Goal: Answer question/provide support

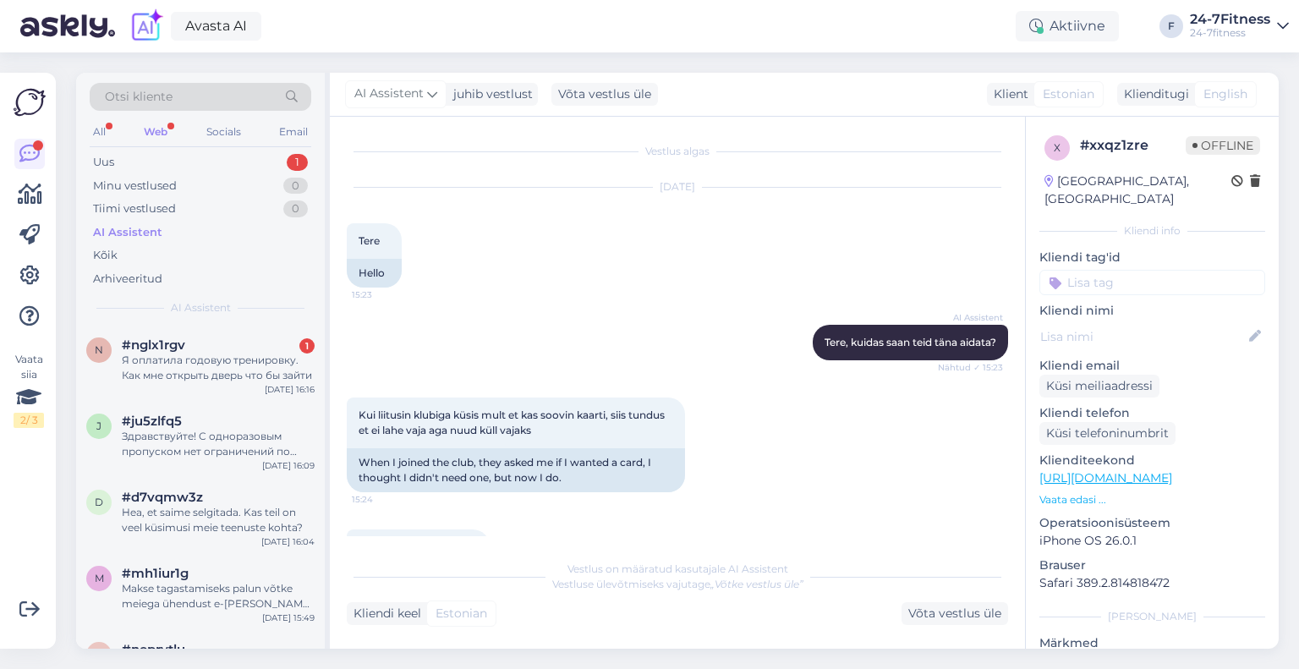
click at [142, 349] on span "#nglx1rgv" at bounding box center [153, 344] width 63 height 15
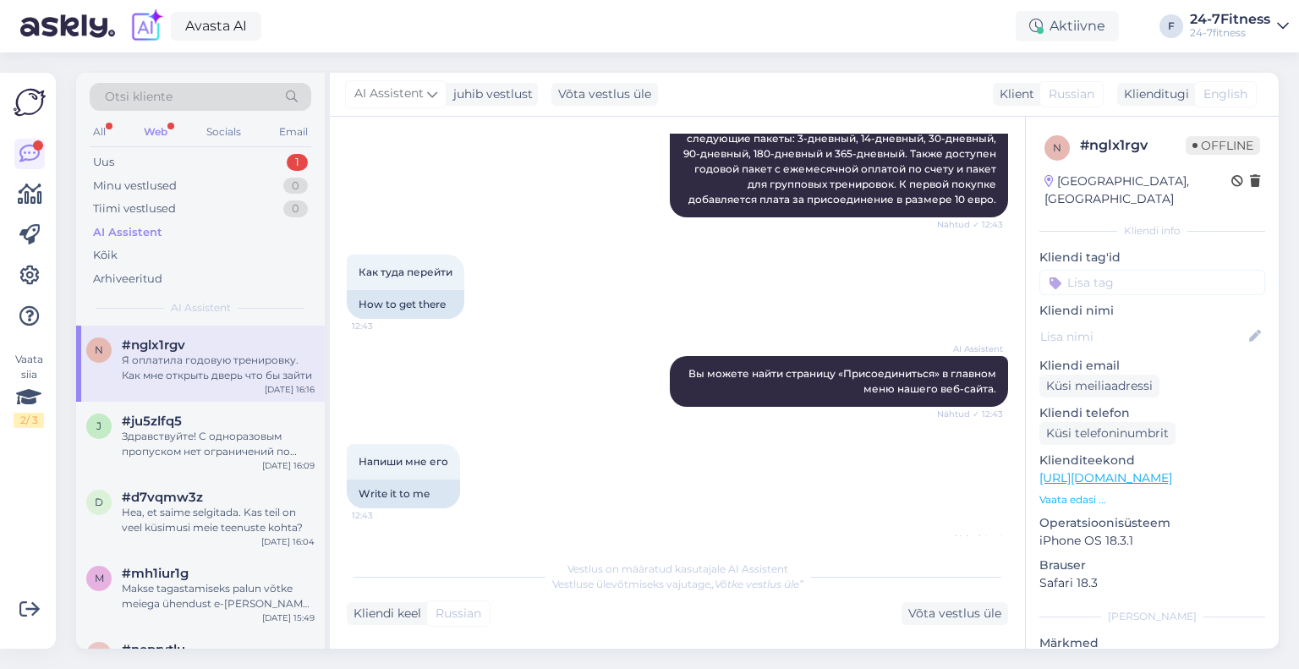
scroll to position [294, 0]
click at [166, 129] on div "Web" at bounding box center [155, 132] width 30 height 22
click at [167, 361] on div "Я оплатила годовую тренировку. Как мне открыть дверь что бы зайти" at bounding box center [218, 368] width 193 height 30
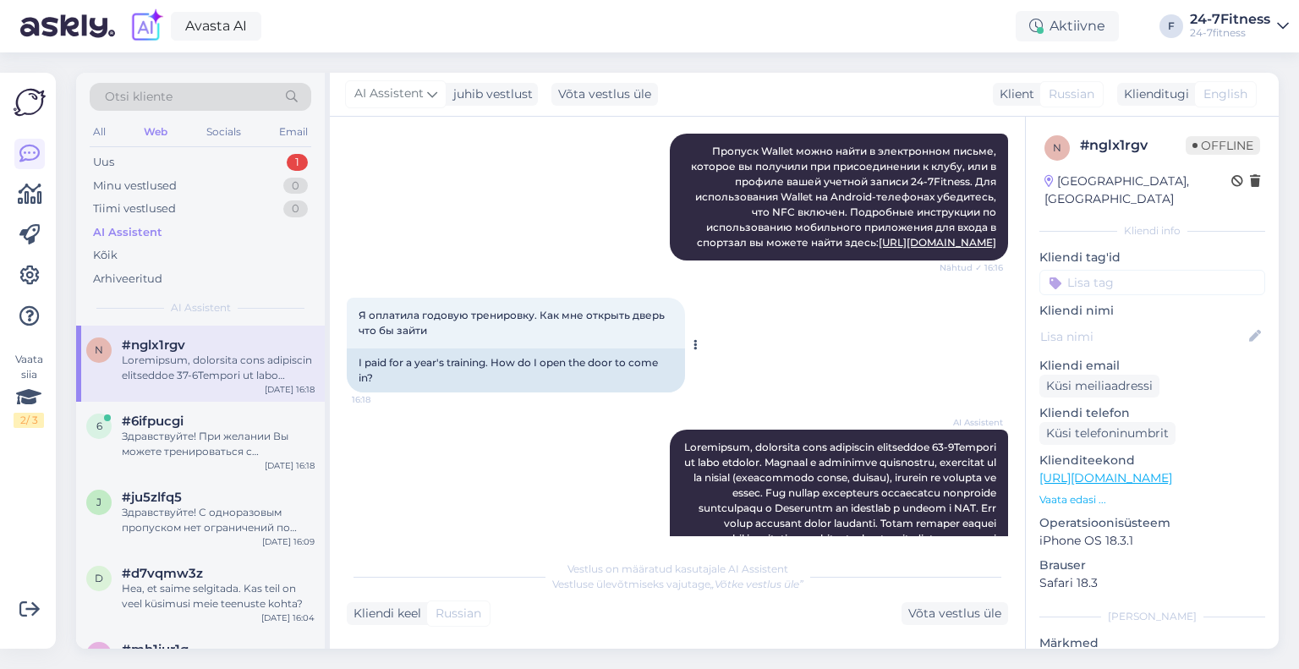
scroll to position [1056, 0]
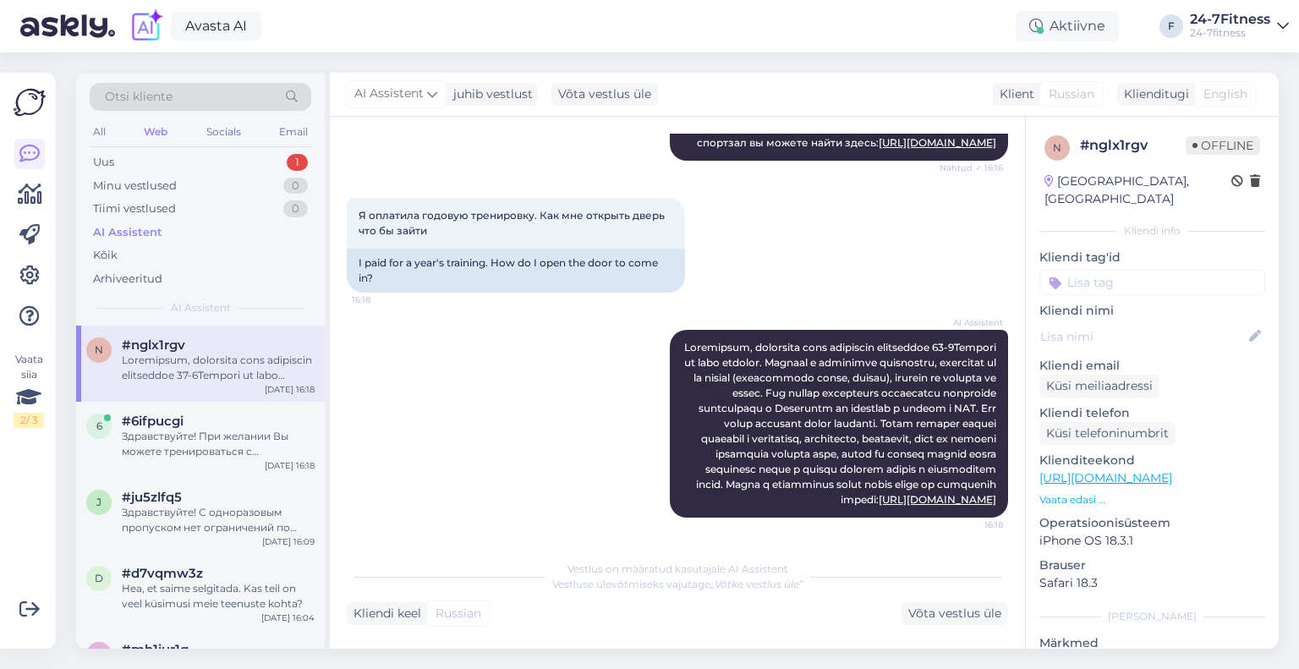
click at [194, 360] on div at bounding box center [218, 368] width 193 height 30
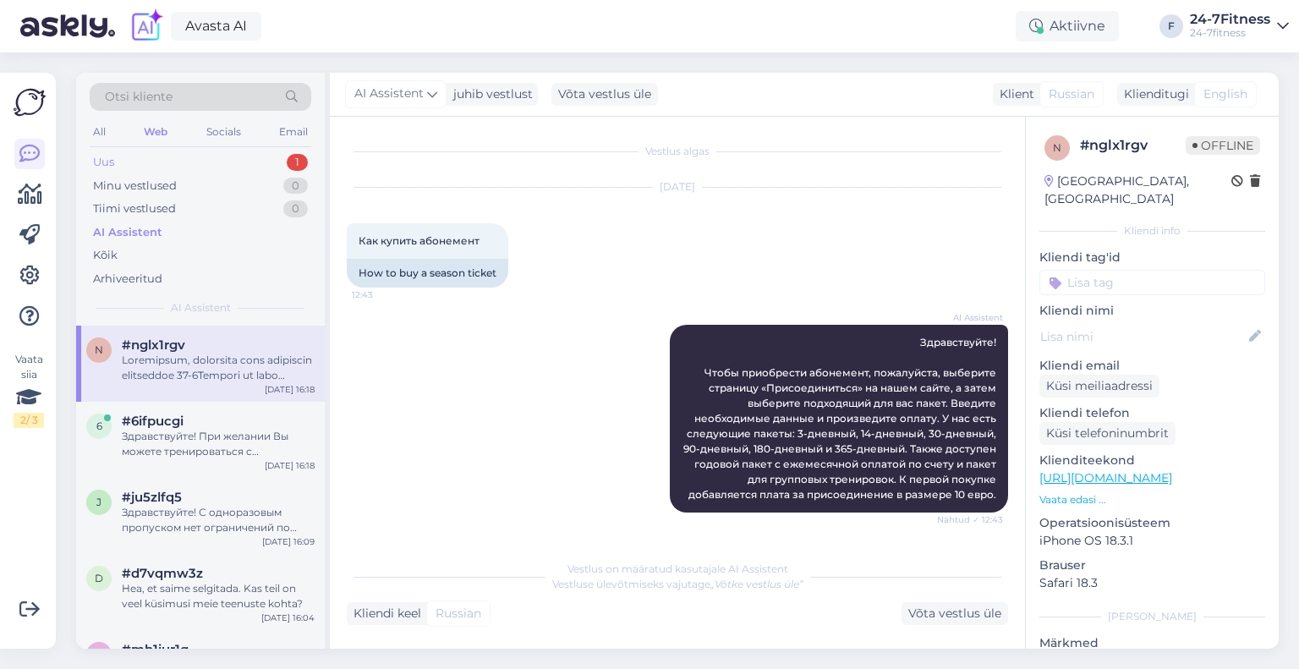
click at [193, 166] on div "Uus 1" at bounding box center [201, 162] width 222 height 24
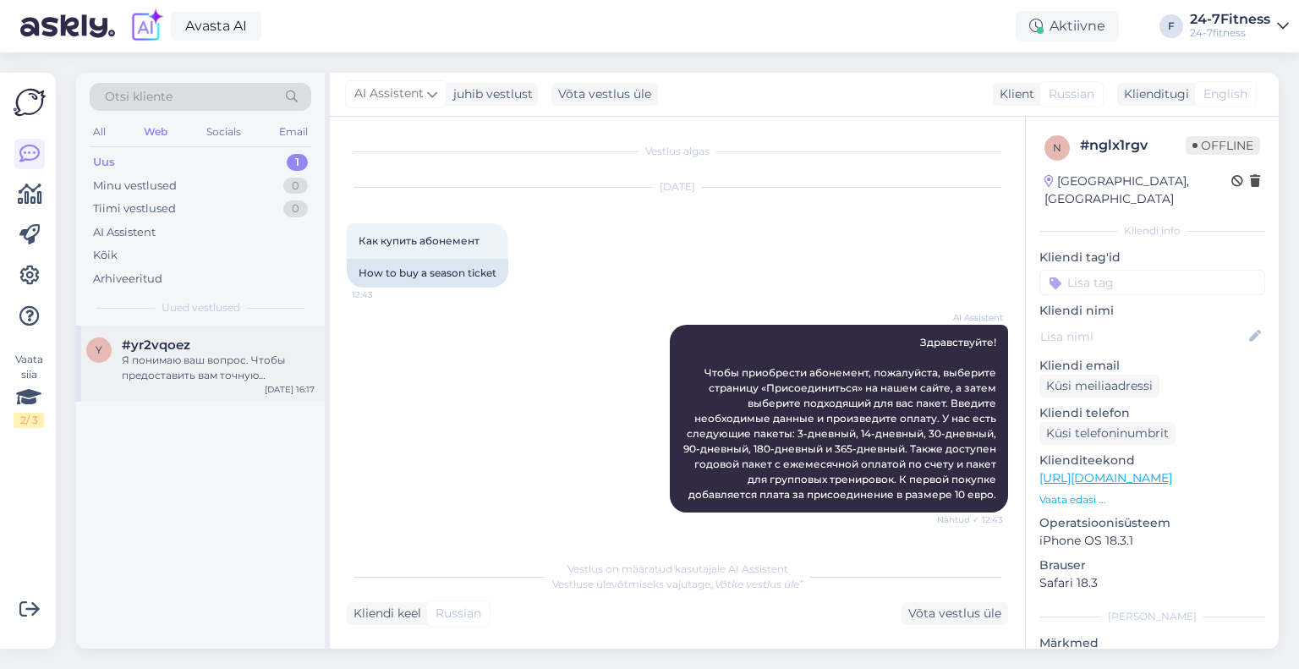
click at [232, 327] on div "y #yr2vqoez Я понимаю ваш вопрос. Чтобы предоставить вам точную информацию о до…" at bounding box center [200, 364] width 249 height 76
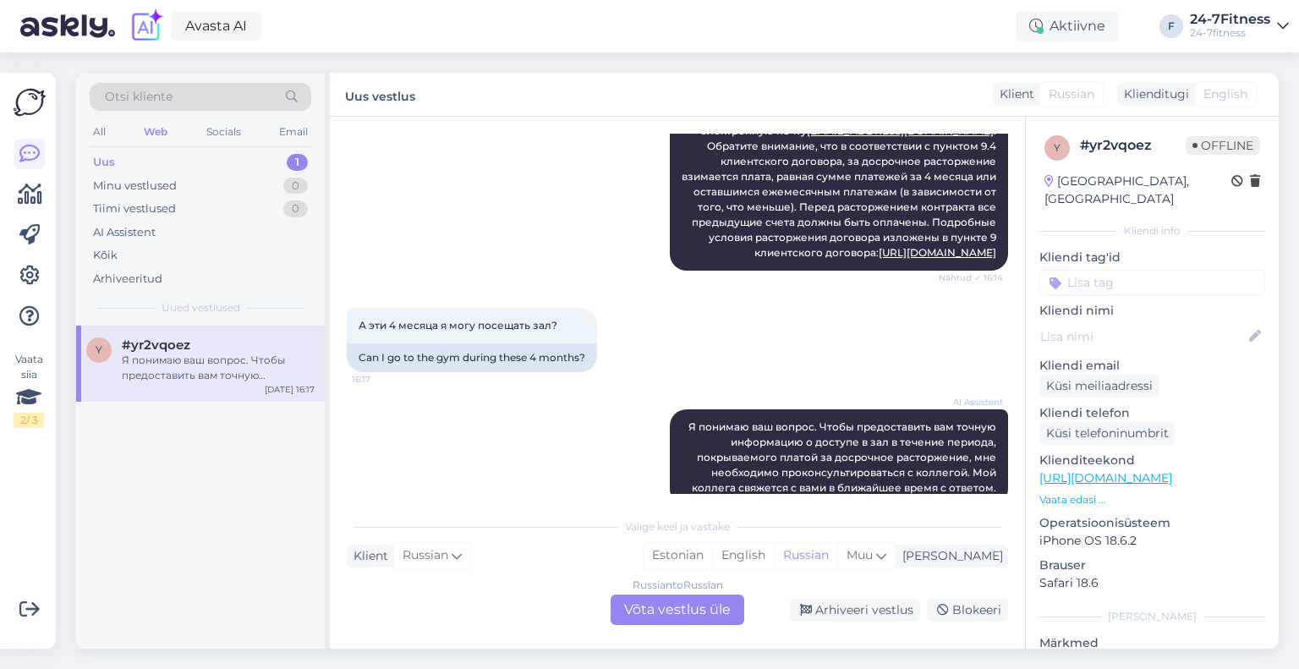
scroll to position [538, 0]
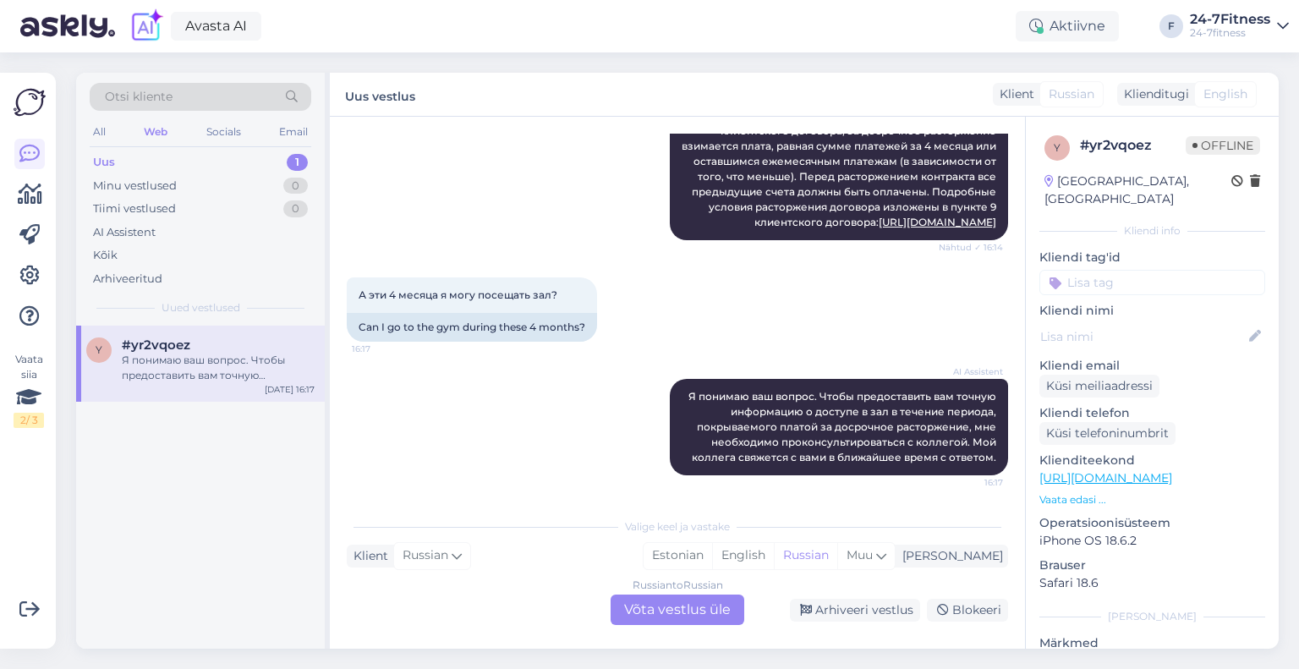
click at [669, 603] on div "Russian to Russian Võta vestlus üle" at bounding box center [677, 609] width 134 height 30
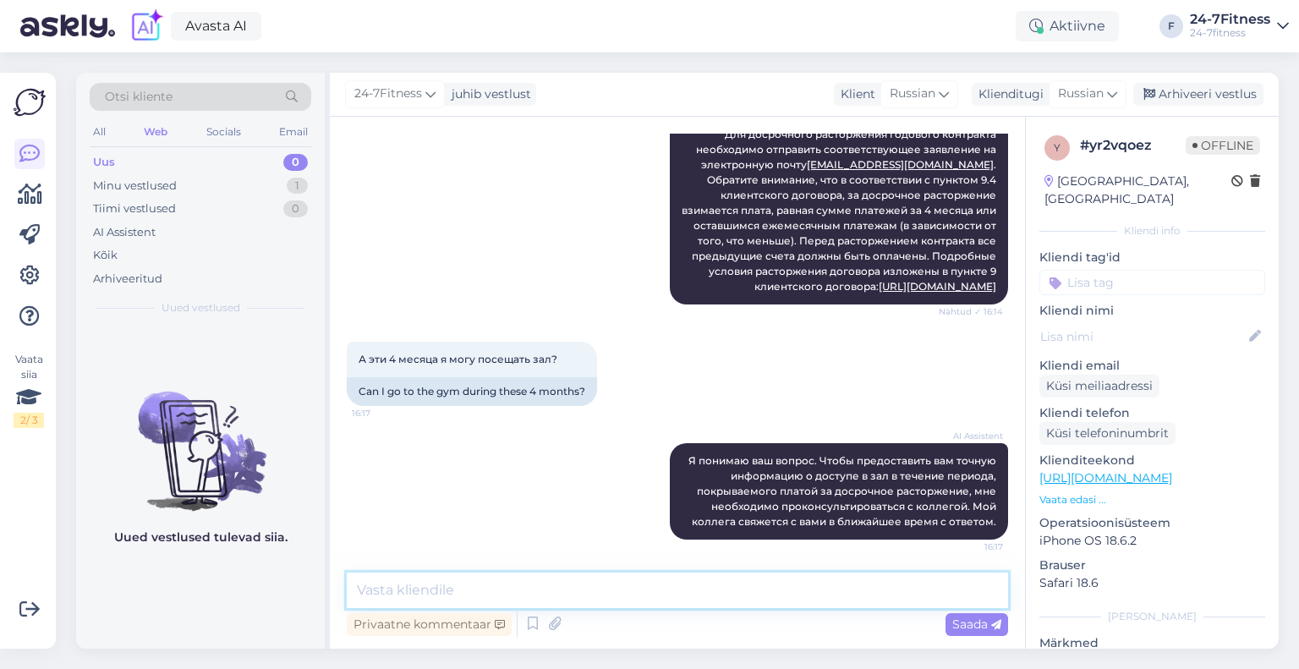
click at [551, 603] on textarea at bounding box center [677, 590] width 661 height 36
click at [1094, 90] on span "Russian" at bounding box center [1081, 94] width 46 height 19
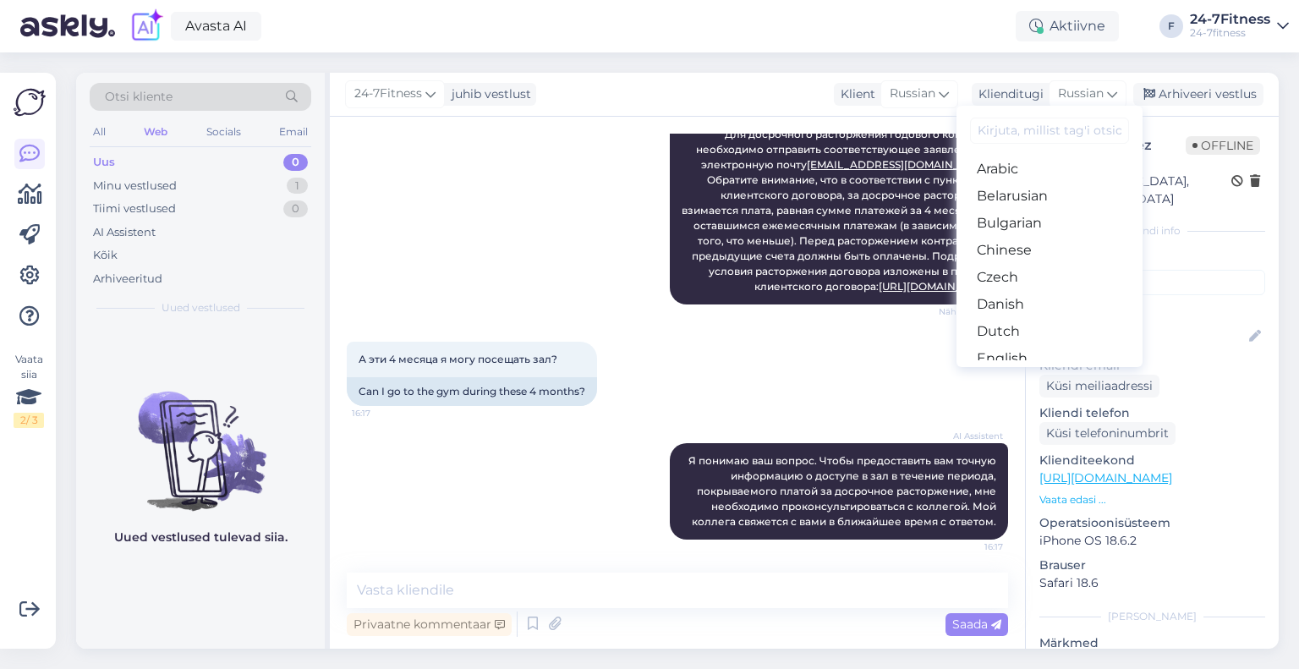
click at [1057, 399] on link "Finnish" at bounding box center [1049, 412] width 186 height 27
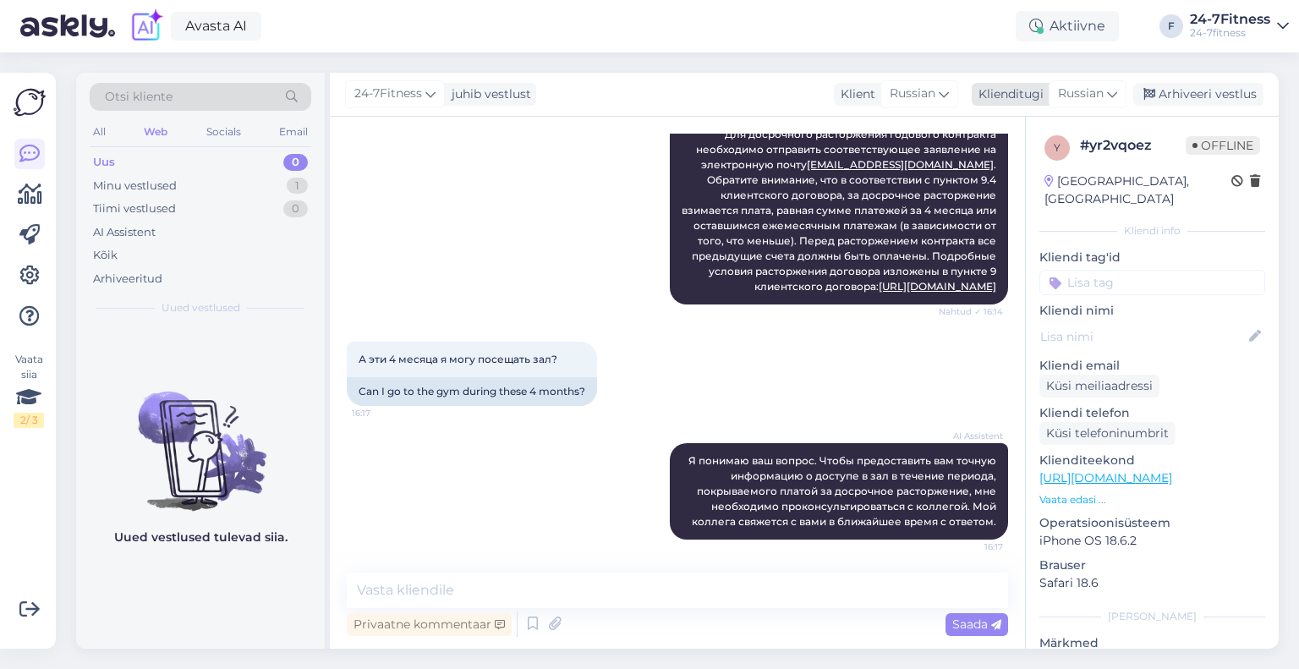
click at [1073, 91] on span "Russian" at bounding box center [1081, 94] width 46 height 19
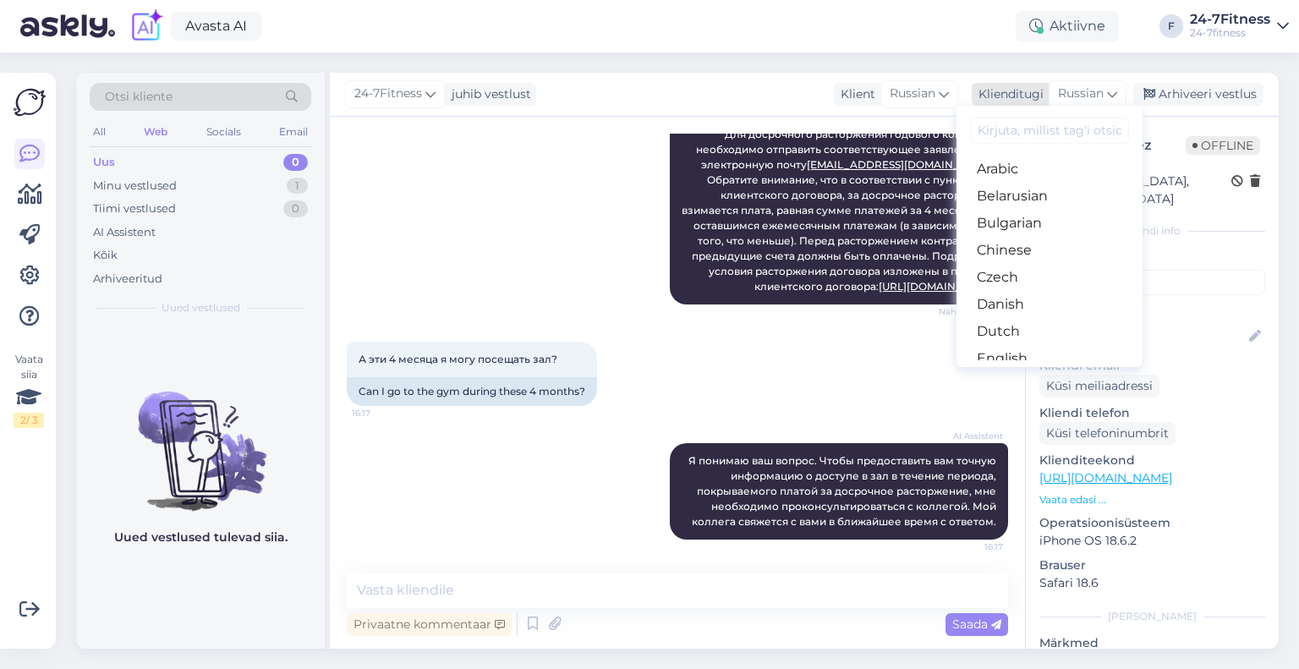
scroll to position [497, 0]
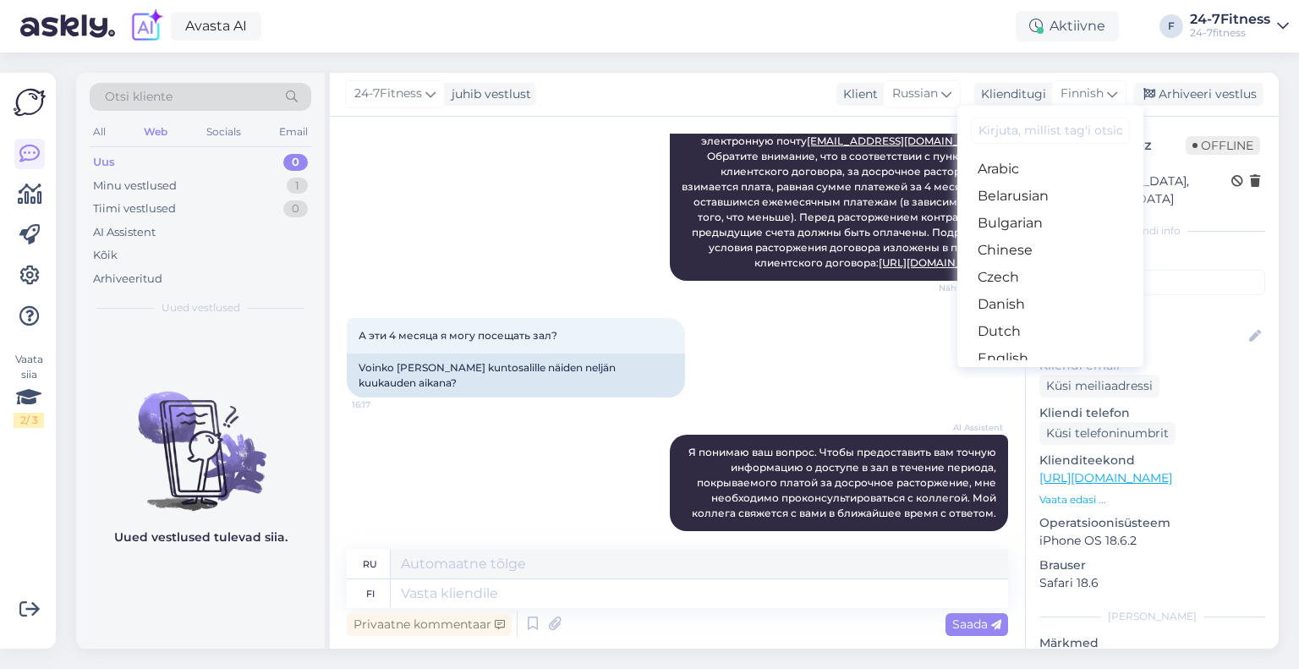
click at [1026, 372] on link "Estonian" at bounding box center [1050, 385] width 186 height 27
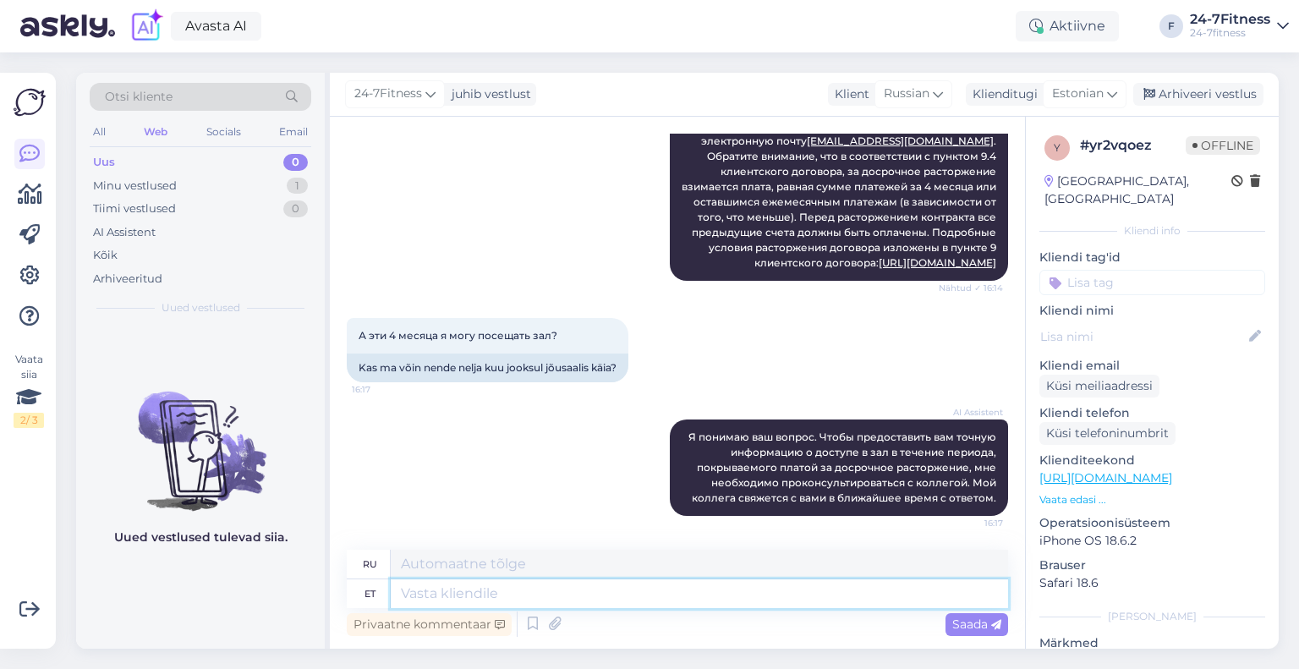
click at [504, 598] on textarea at bounding box center [699, 593] width 617 height 29
type textarea "Ei,"
type textarea "Нет,"
type textarea "Ei, leping l"
type textarea "Нет, контракт"
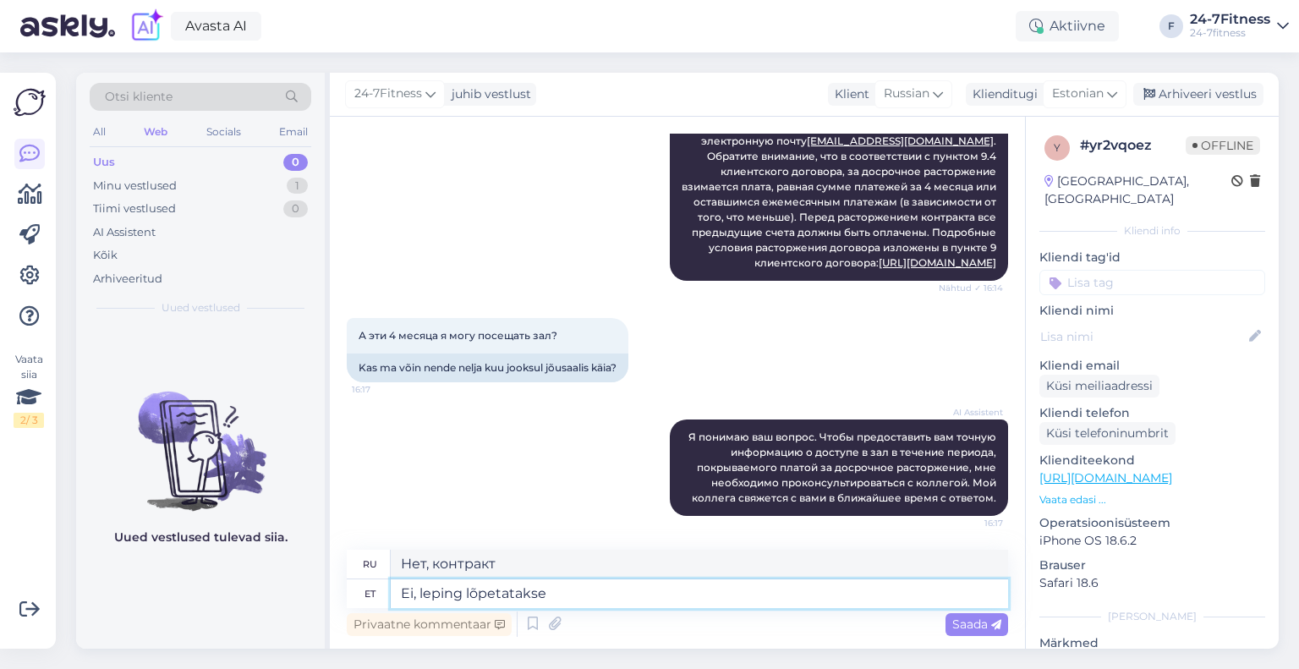
type textarea "Ei, leping lõpetatakse k"
type textarea "Нет, договор будет расторгнут."
type textarea "Ei, leping lõpetatakse kuu l"
type textarea "Нет, контракт будет расторгнут через месяц."
type textarea "Ei, leping lõpetatakse kuu lõpuga"
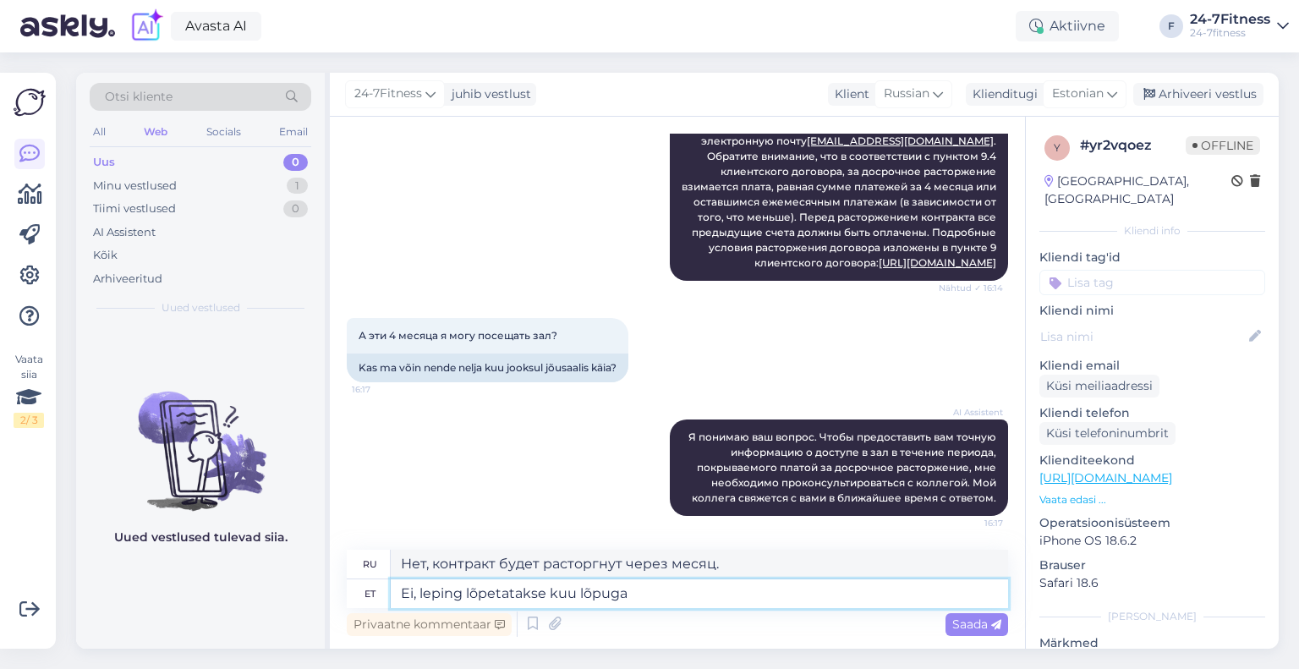
type textarea "Нет, контракт будет расторгнут в конце месяца."
click at [543, 586] on textarea "Ei, leping lõpetatakse kuu lõpuga" at bounding box center [699, 593] width 617 height 29
type textarea "Ei, leping lõpetatakse selle kuu lõpuga"
type textarea "Нет, контракт будет расторгнут в конце этого месяца."
click at [677, 588] on textarea "Ei, leping lõpetatakse selle kuu lõpuga" at bounding box center [699, 593] width 617 height 29
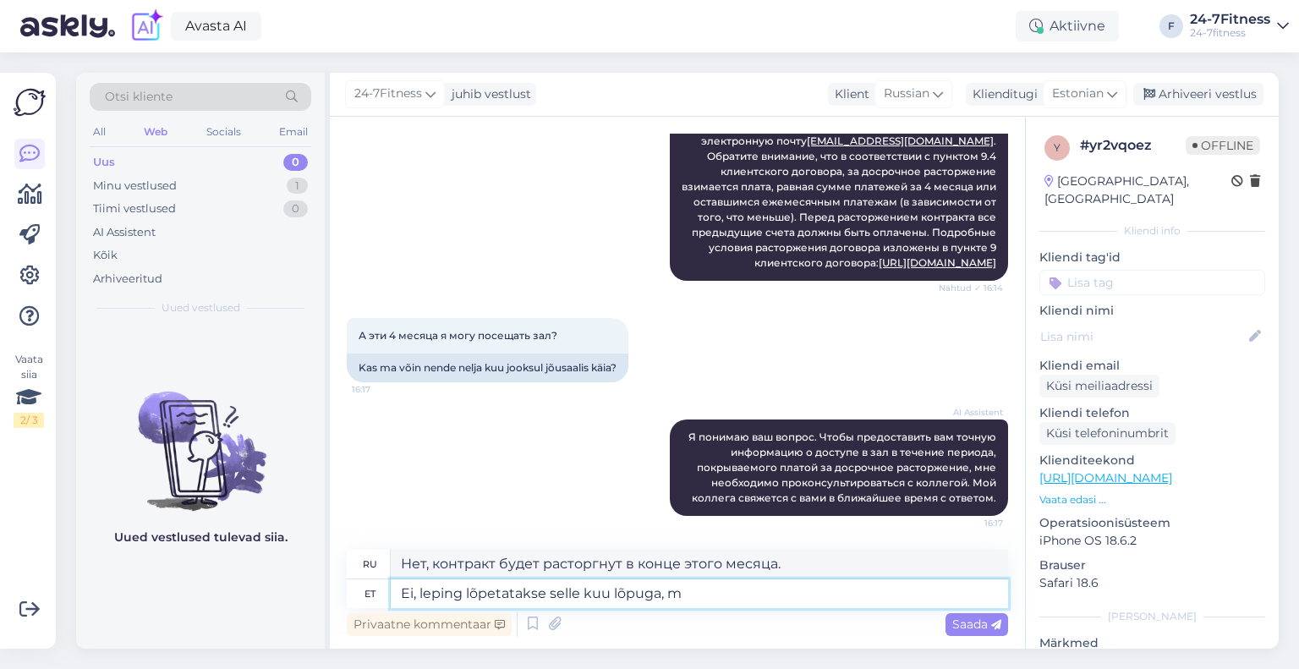
type textarea "Ei, leping lõpetatakse selle kuu lõpuga, mi"
type textarea "Нет, контракт будет расторгнут в конце этого месяца,"
type textarea "Ei, leping lõpetatakse selle kuu lõpuga, millal lõ"
type textarea "Нет, договор будет расторгнут в конце месяца, в котором"
type textarea "Ei, leping lõpetatakse selle kuu lõpuga, millal lõpetamise"
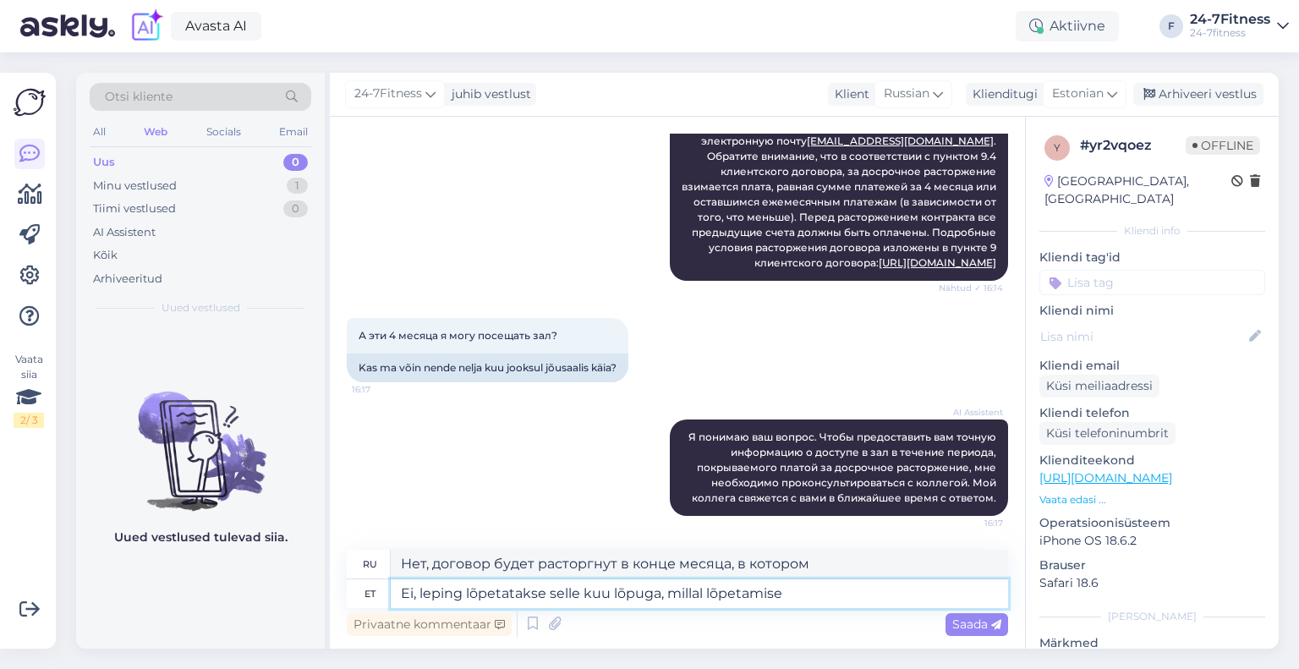
type textarea "Нет, договор будет расторгнут в конце месяца, в котором произошло расторжение."
type textarea "Ei, leping lõpetatakse selle kuu lõpuga, millal"
type textarea "Нет, договор будет расторгнут в конце месяца, в котором"
type textarea "Ei, leping lõpetatakse selle kuu lõpuga, millal klient"
type textarea "Нет, договор будет расторгнут в конце месяца, в котором клиент"
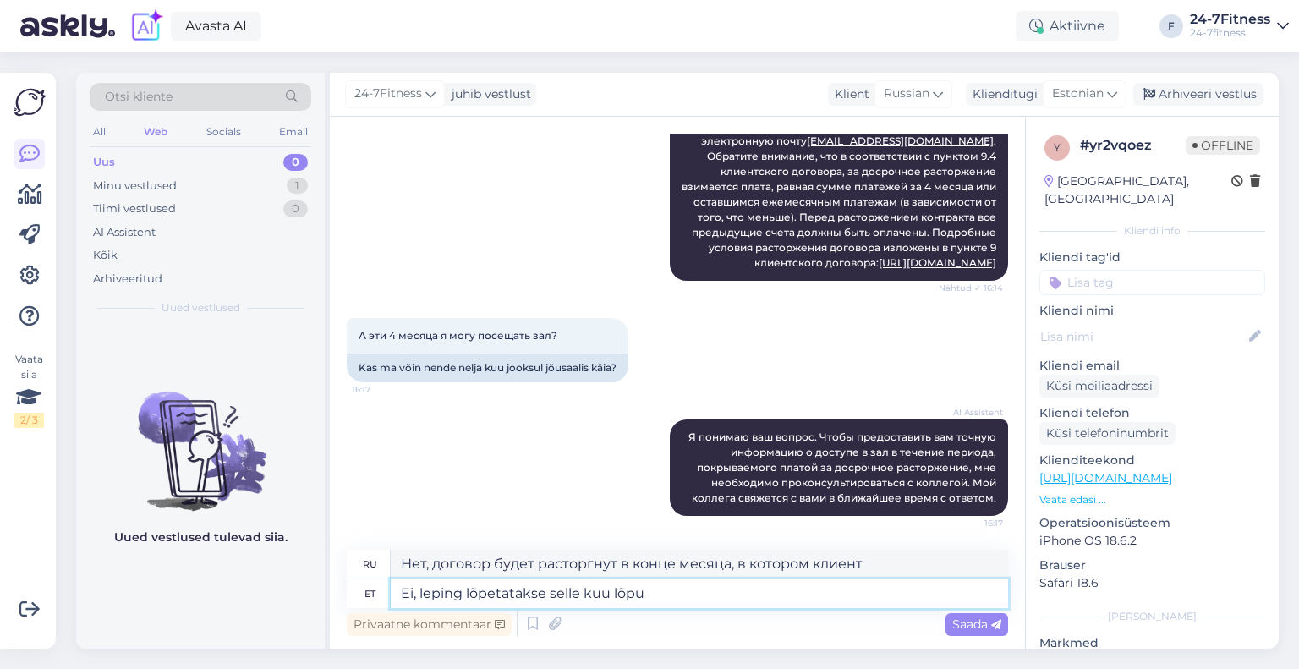
type textarea "Ei, leping lõpetatakse selle kuu lõp"
type textarea "Нет, договор будет расторгнут в конце месяца, в котором"
type textarea "Ei, leping lõpetatakse selle ku"
type textarea "Нет, контракт будет расторгнут в этом месяце."
type textarea "Ei, leping lõpetatakse"
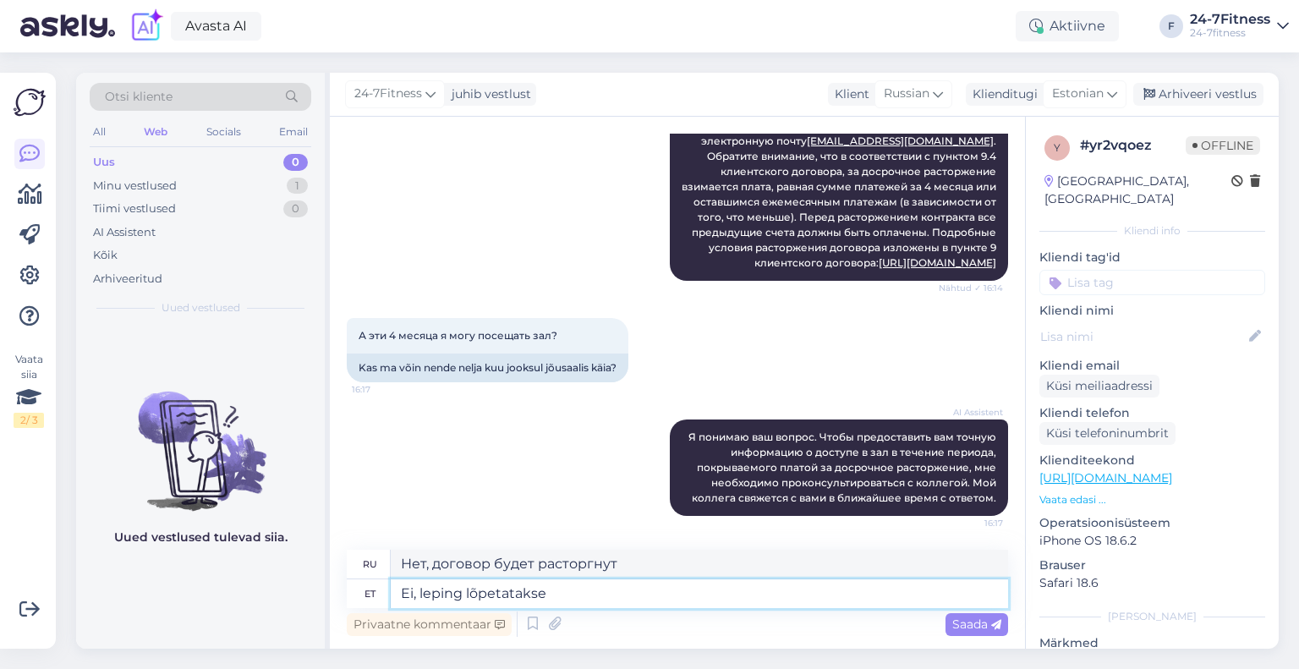
type textarea "Нет, договор будет расторгнут."
type textarea "Ei, leping lõpetatakse kuu l"
type textarea "Нет, контракт будет расторгнут через месяц."
type textarea "Ei, leping lõpetatakse kuu lõpuga."
type textarea "Нет, контракт будет расторгнут в конце месяца."
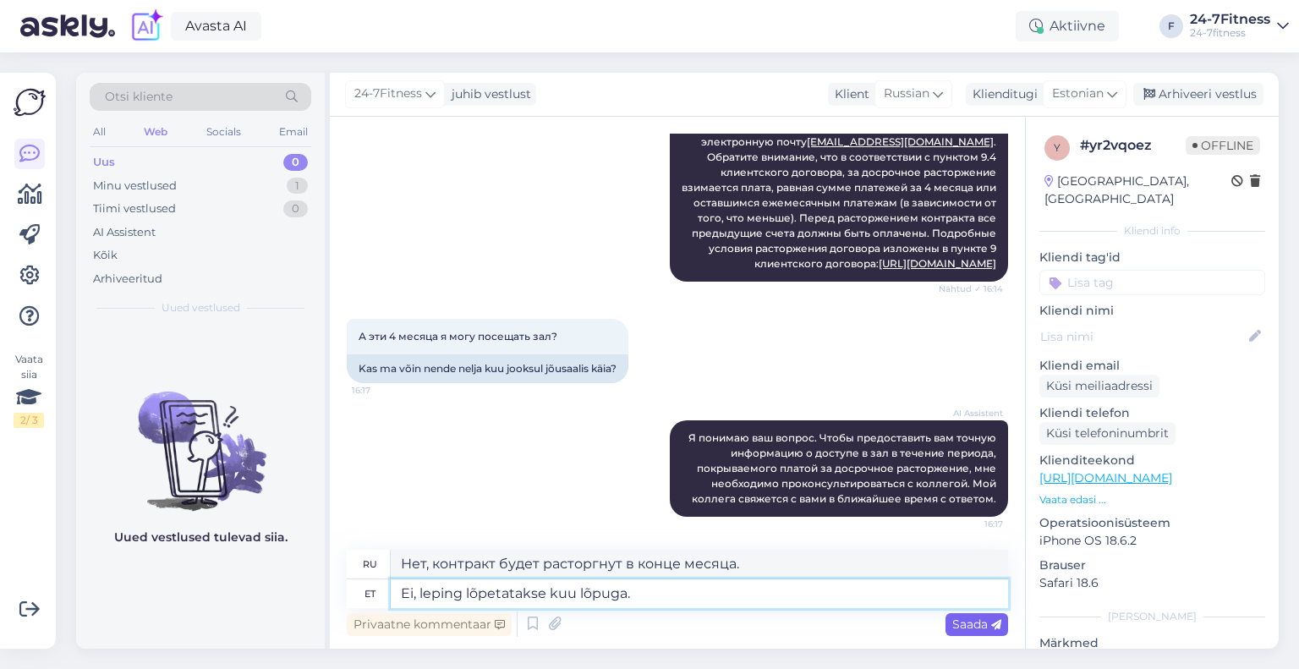
type textarea "Ei, leping lõpetatakse kuu lõpuga."
click at [1004, 616] on div "Saada" at bounding box center [976, 624] width 63 height 23
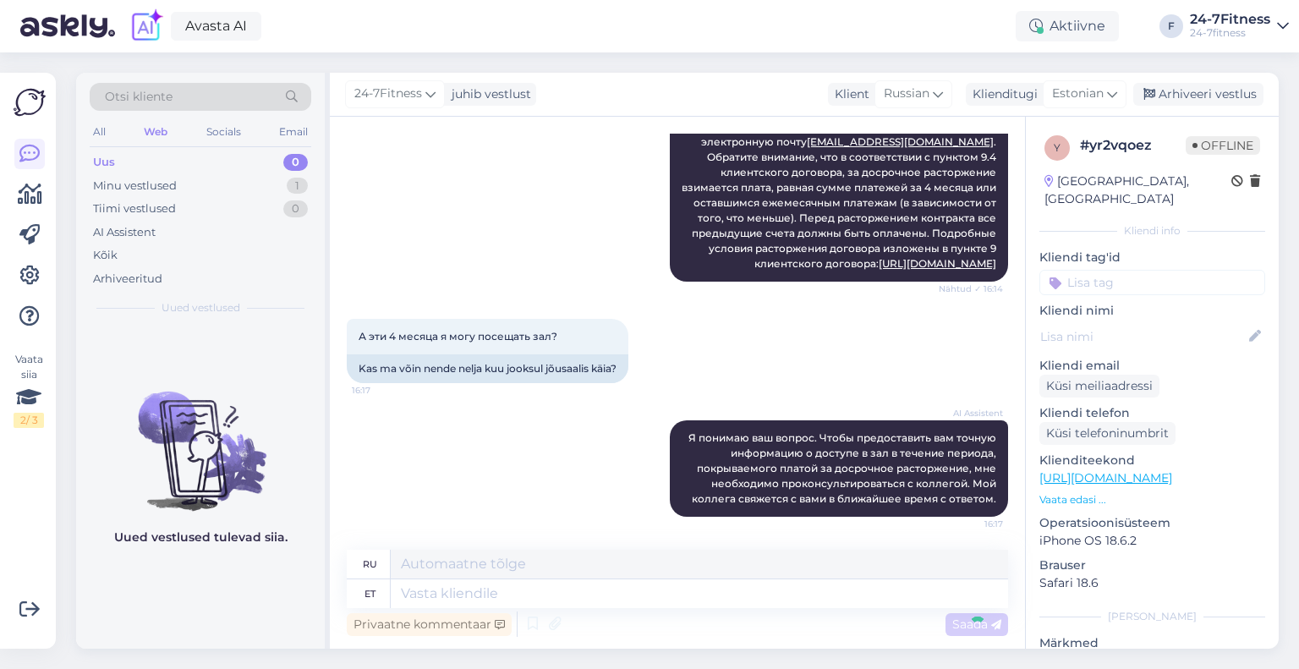
scroll to position [599, 0]
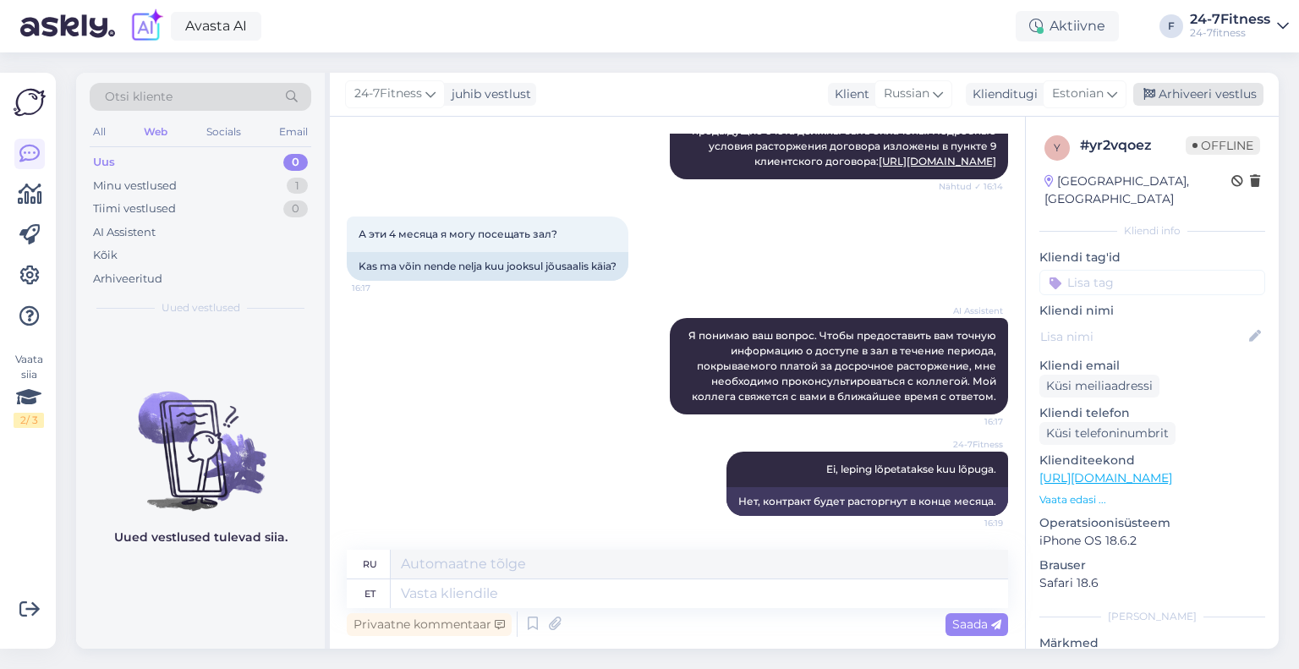
click at [1227, 89] on div "Arhiveeri vestlus" at bounding box center [1198, 94] width 130 height 23
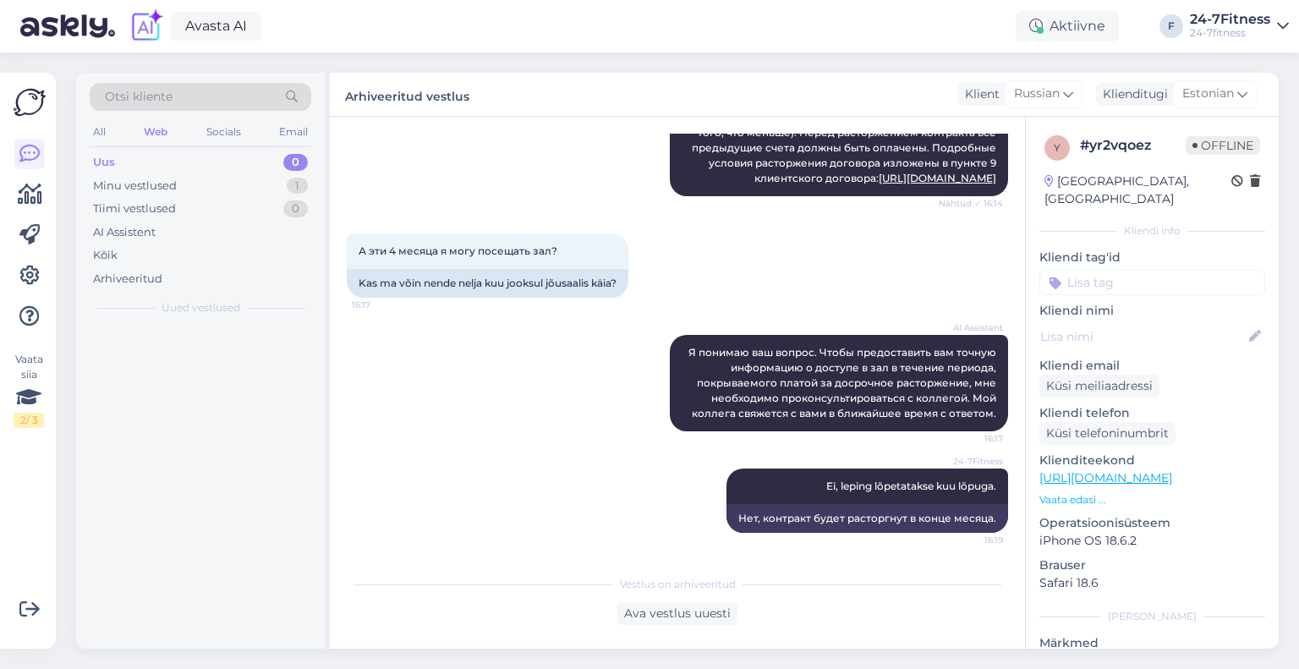
scroll to position [582, 0]
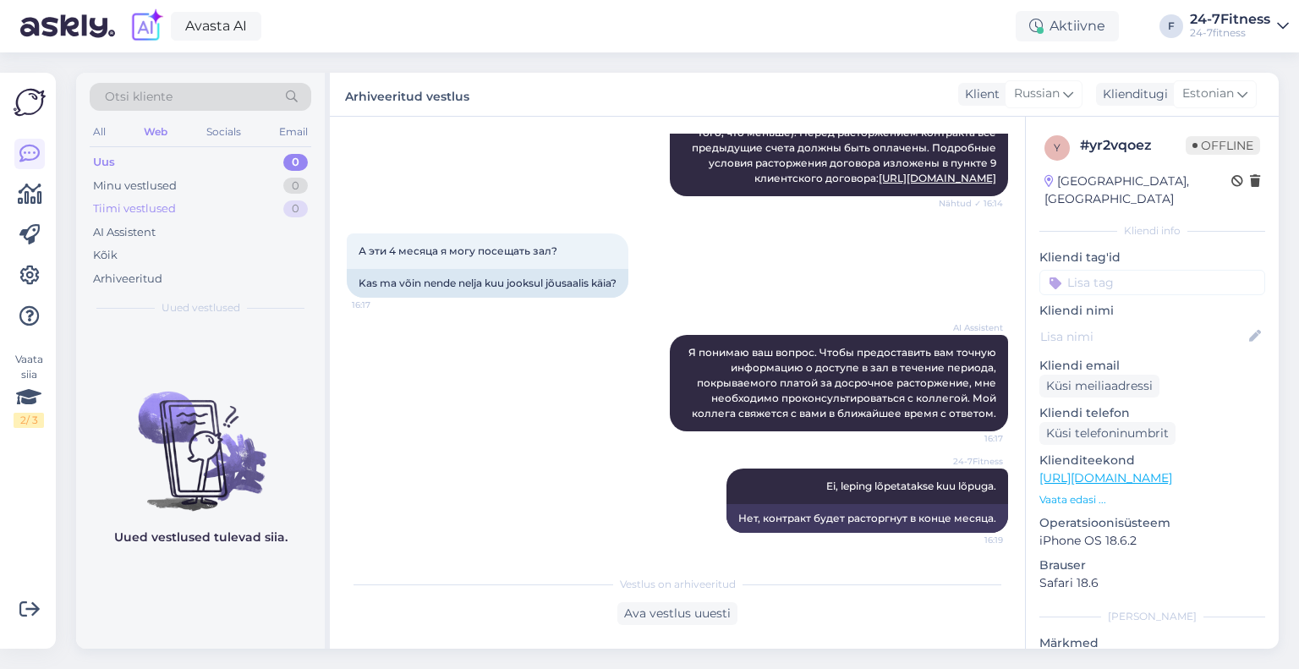
click at [135, 219] on div "Tiimi vestlused 0" at bounding box center [201, 209] width 222 height 24
click at [139, 233] on div "AI Assistent" at bounding box center [124, 232] width 63 height 17
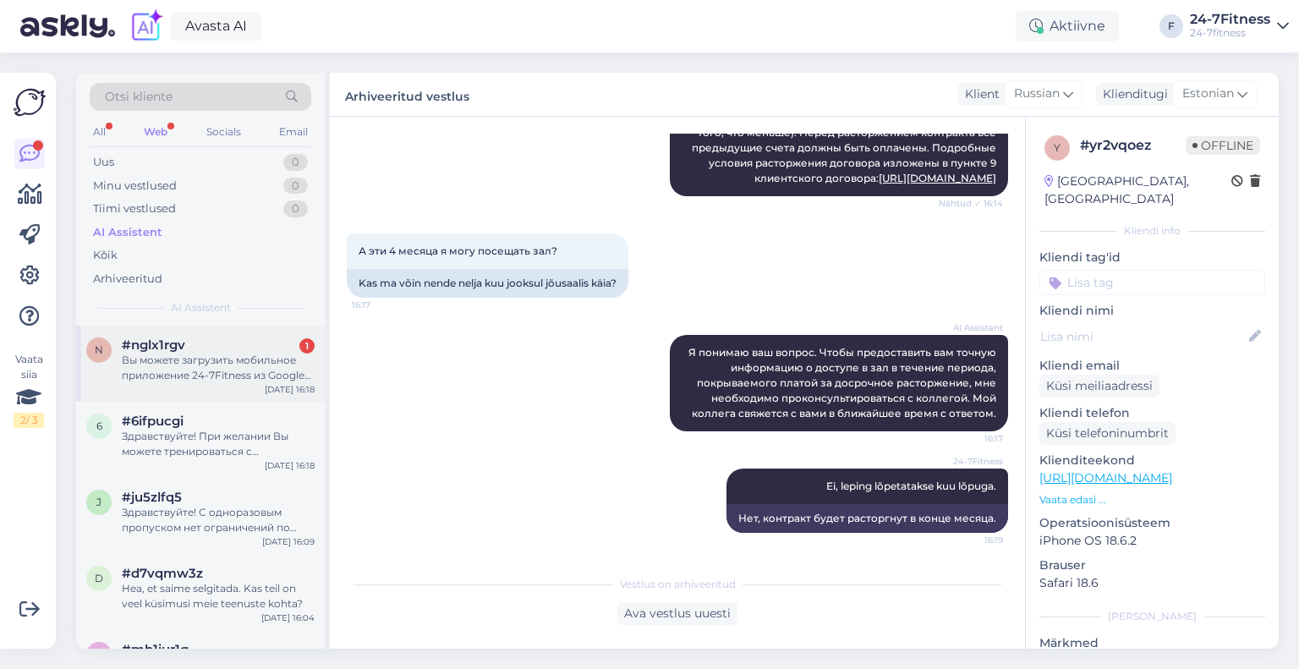
click at [215, 345] on div "#nglx1rgv 1" at bounding box center [218, 344] width 193 height 15
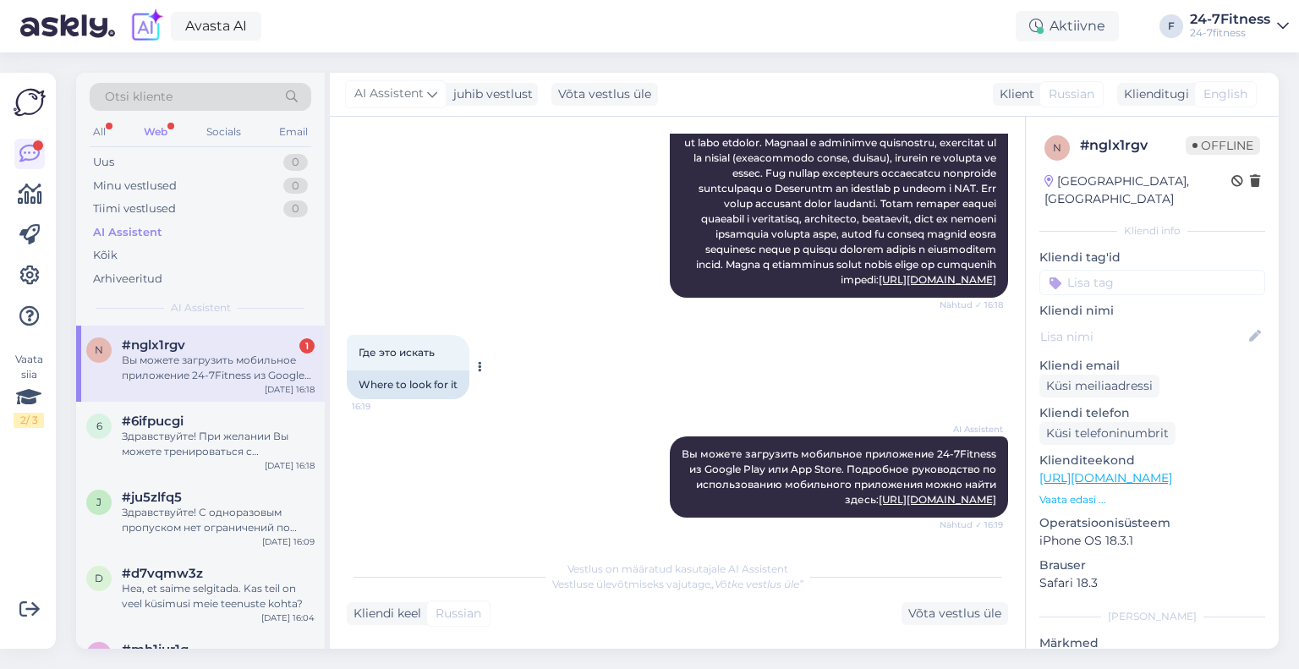
scroll to position [1292, 0]
click at [158, 129] on div "Web" at bounding box center [155, 132] width 30 height 22
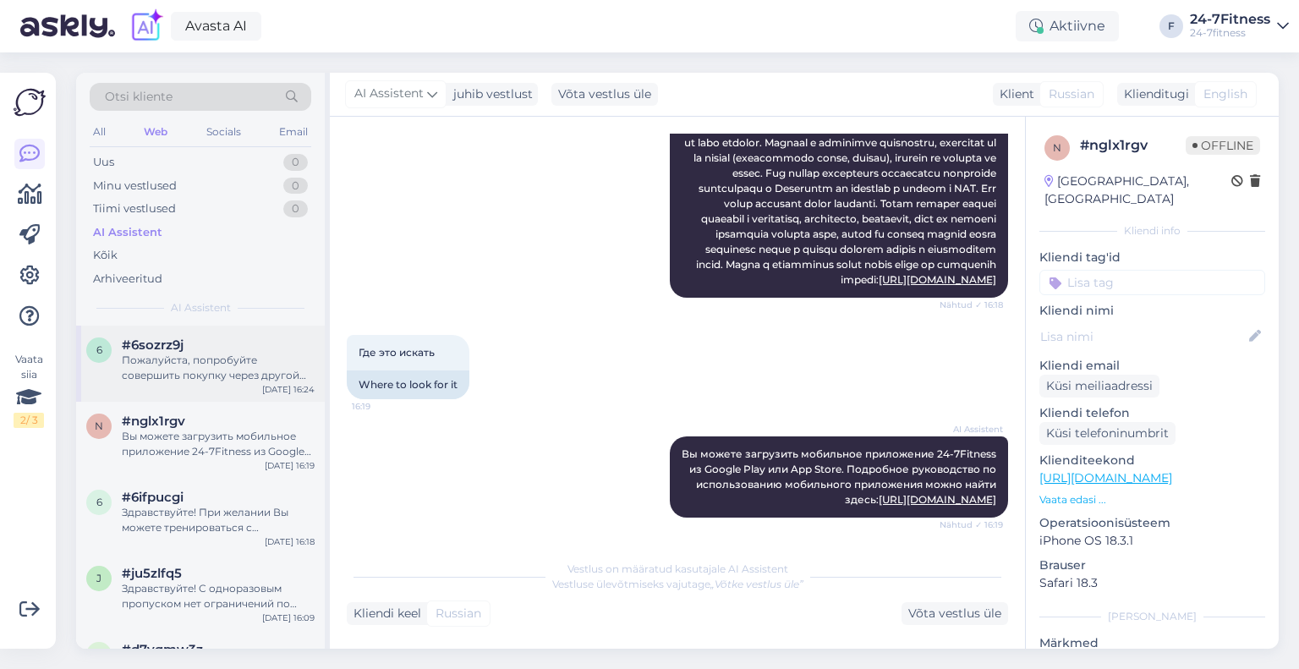
click at [200, 365] on div "Пожалуйста, попробуйте совершить покупку через другой веб-браузер. Также убедит…" at bounding box center [218, 368] width 193 height 30
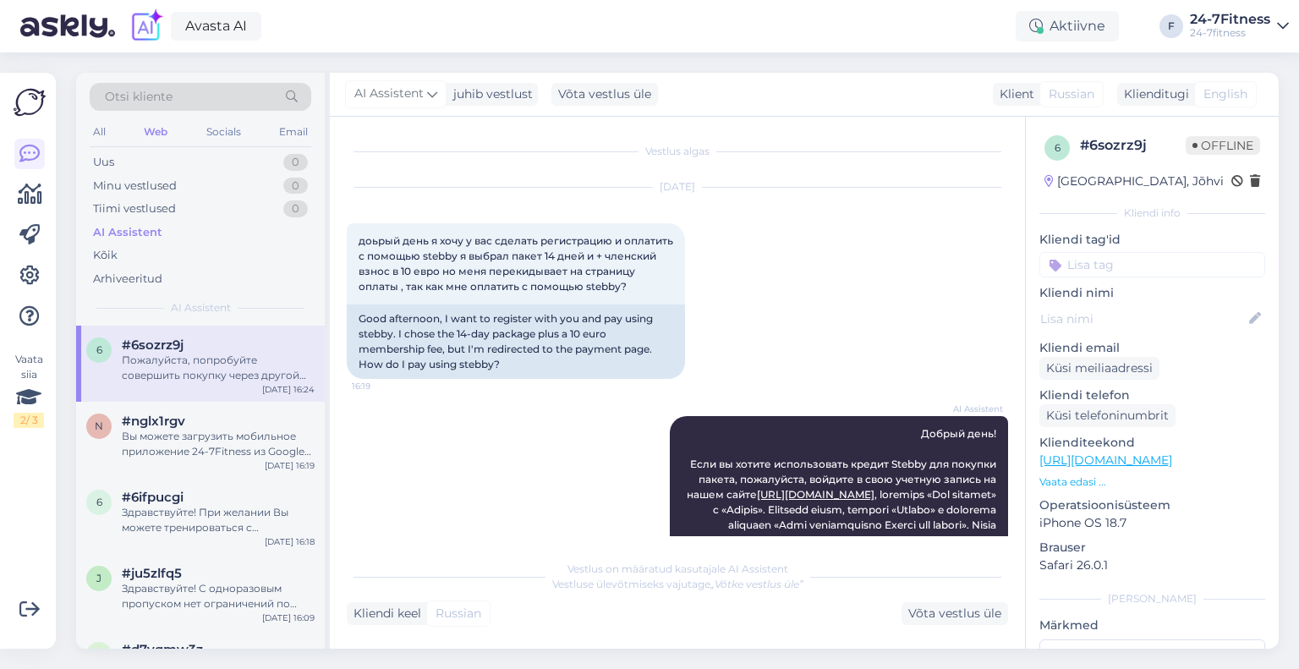
scroll to position [580, 0]
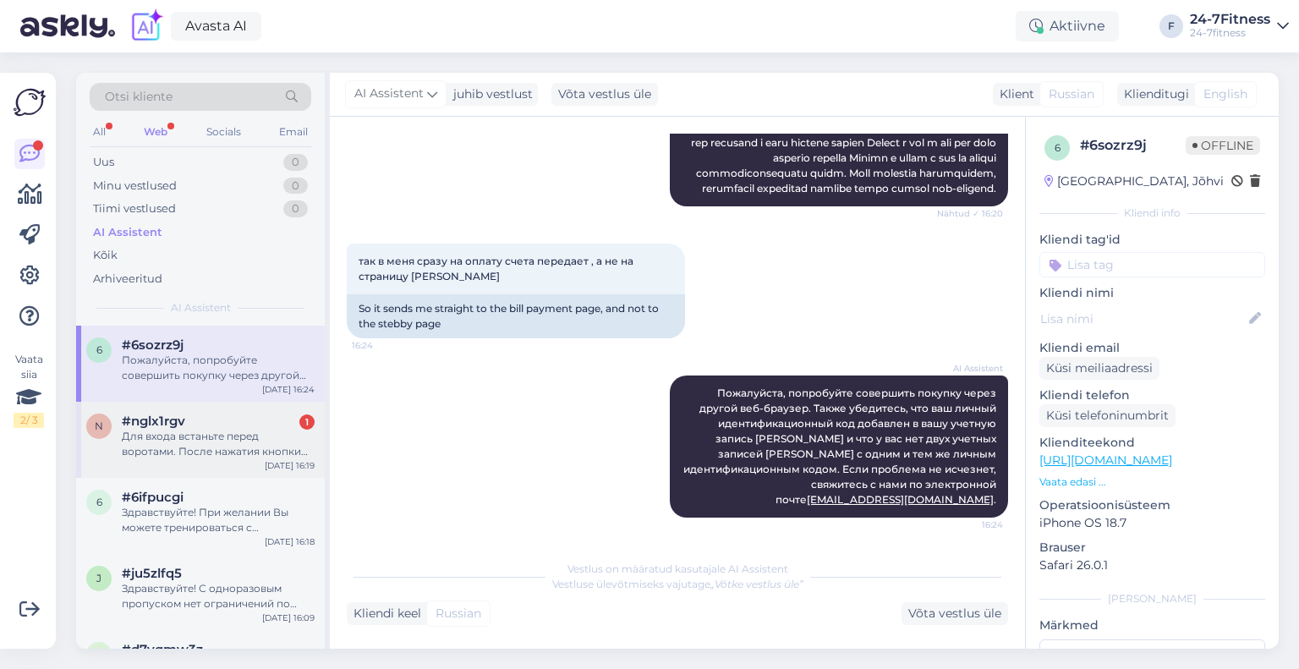
click at [178, 415] on span "#nglx1rgv" at bounding box center [153, 420] width 63 height 15
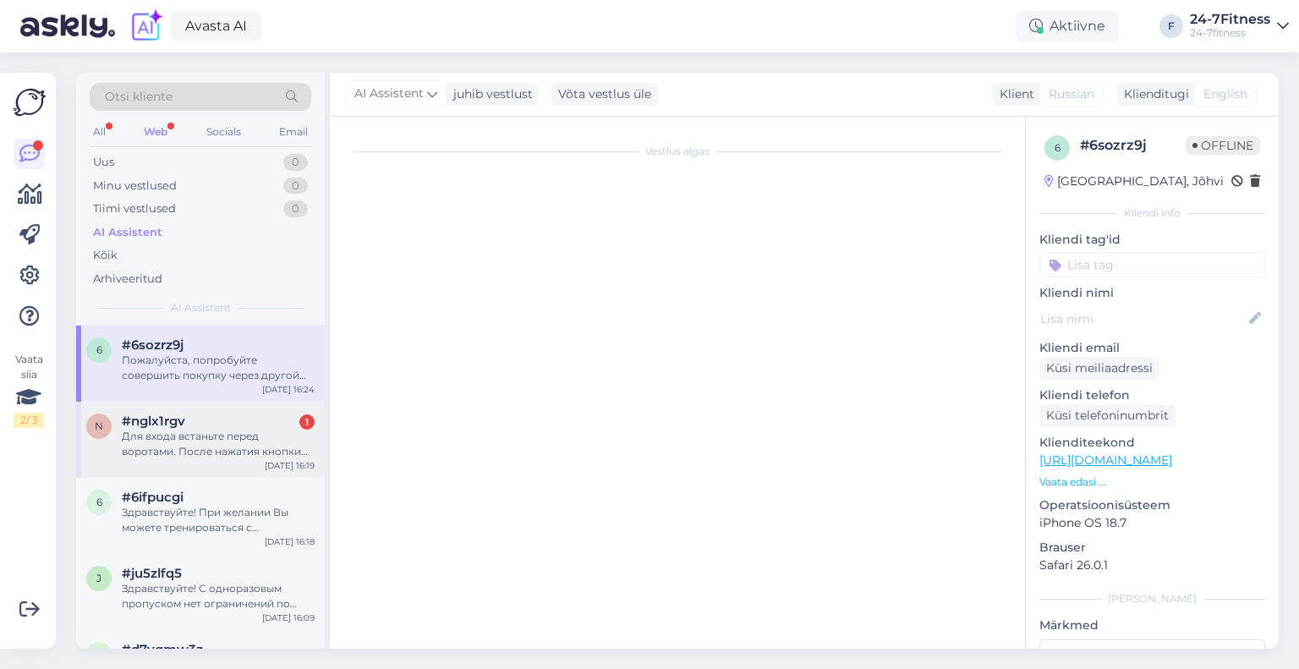
scroll to position [1527, 0]
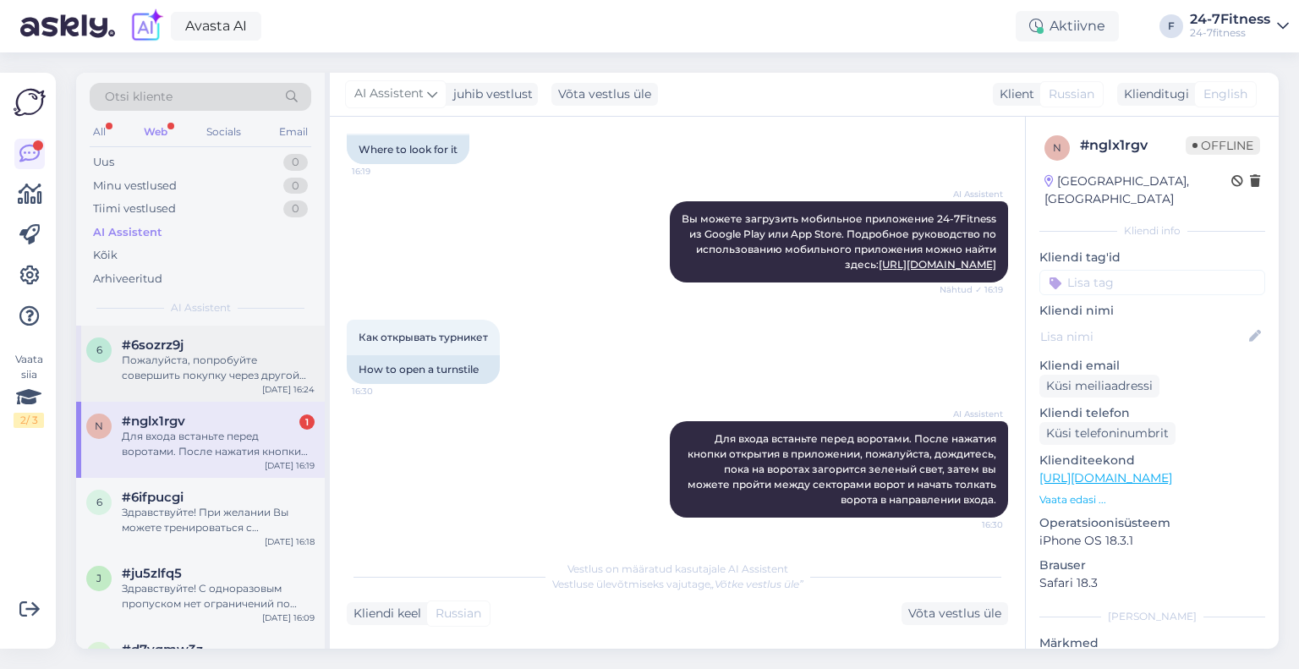
click at [205, 378] on div "Пожалуйста, попробуйте совершить покупку через другой веб-браузер. Также убедит…" at bounding box center [218, 368] width 193 height 30
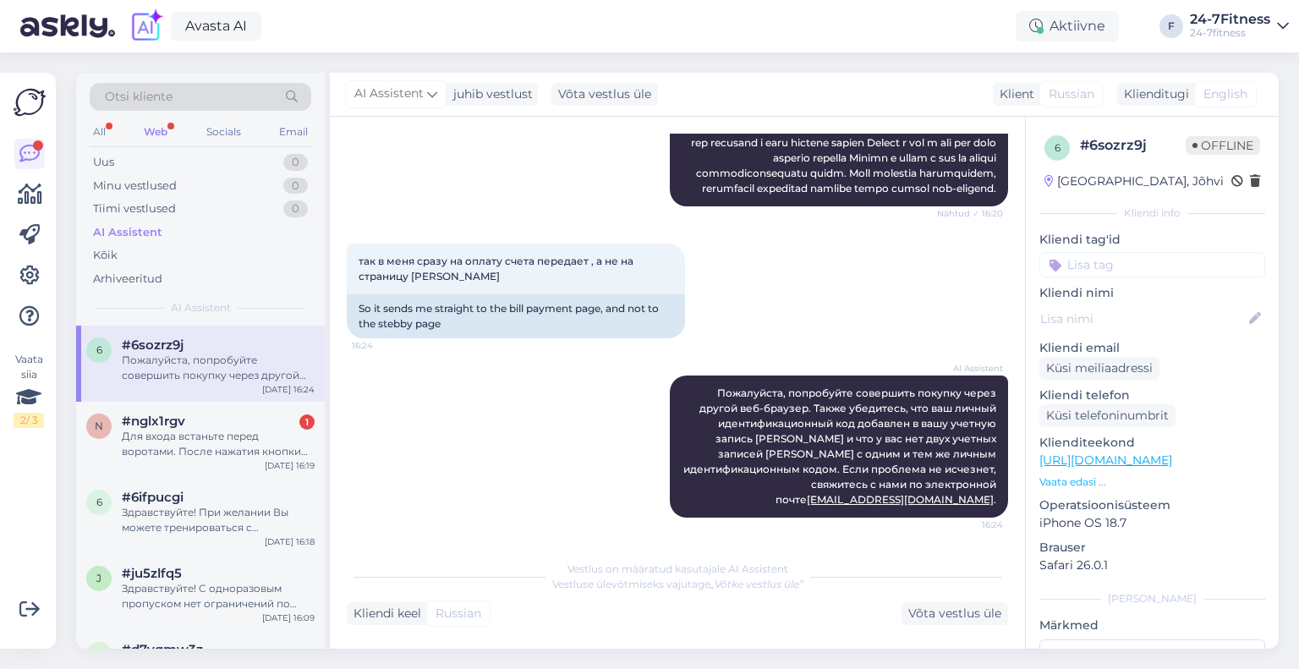
click at [151, 122] on div "Web" at bounding box center [155, 132] width 30 height 22
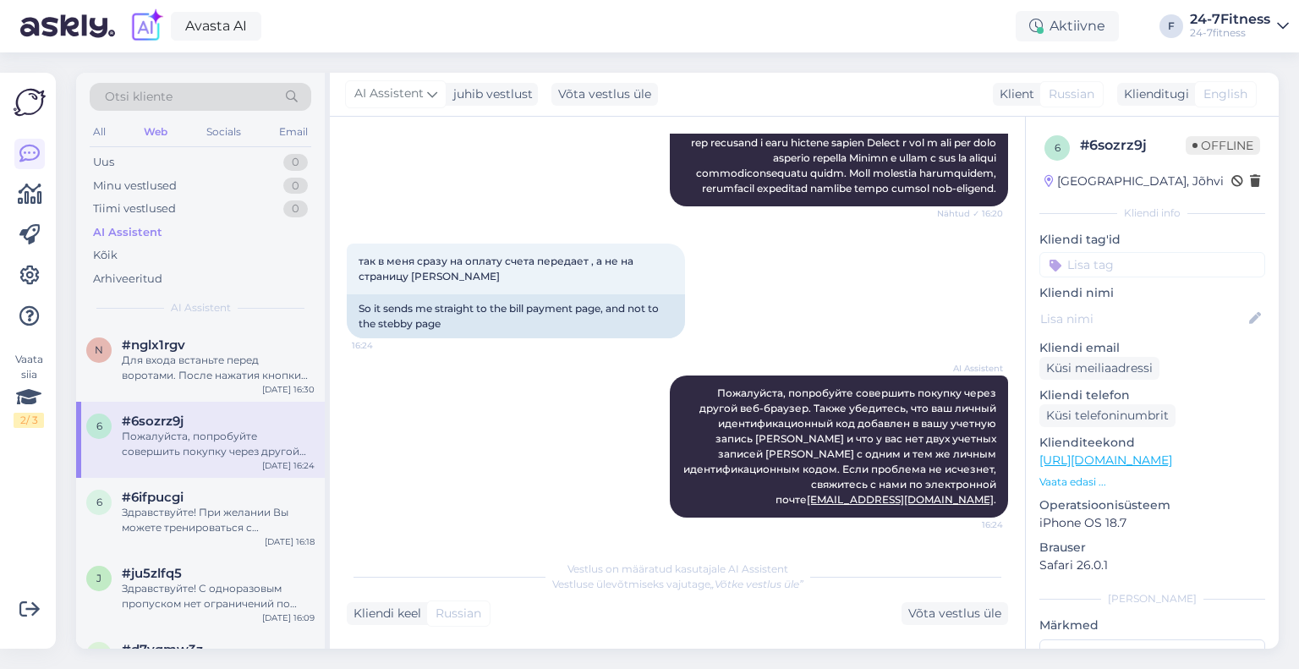
scroll to position [579, 0]
click at [166, 373] on div "Для входа встаньте перед воротами. После нажатия кнопки открытия в приложении, …" at bounding box center [218, 368] width 193 height 30
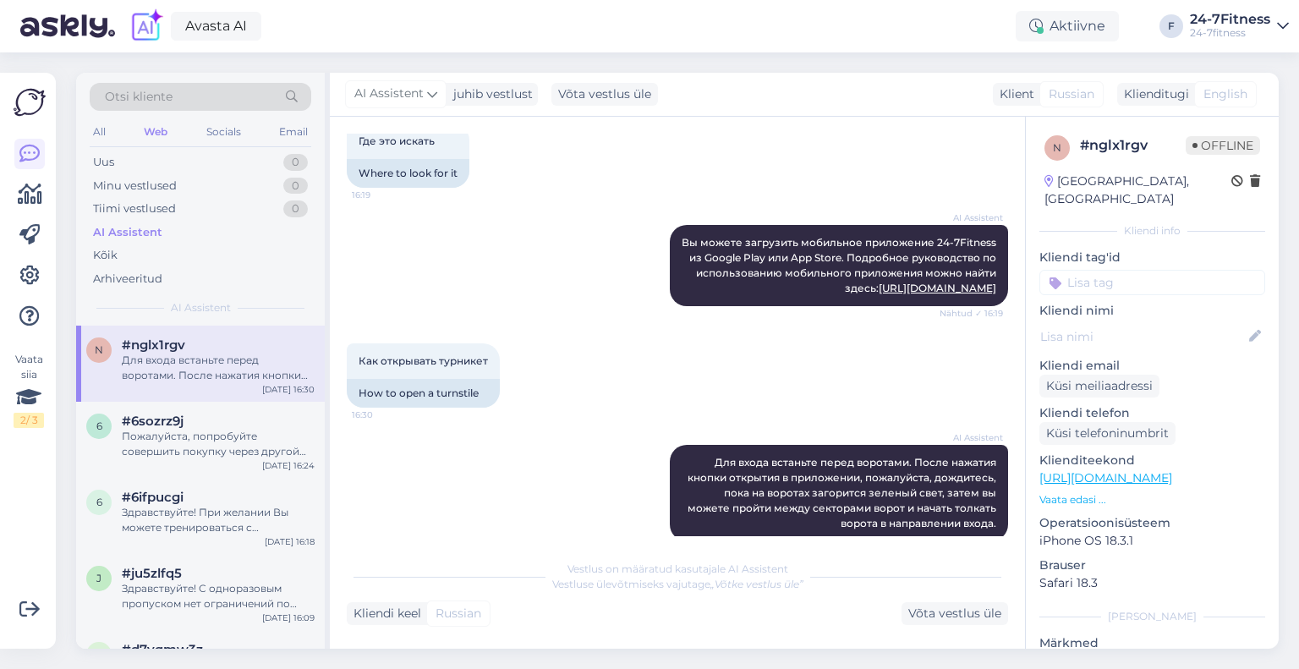
scroll to position [1526, 0]
